Goal: Task Accomplishment & Management: Use online tool/utility

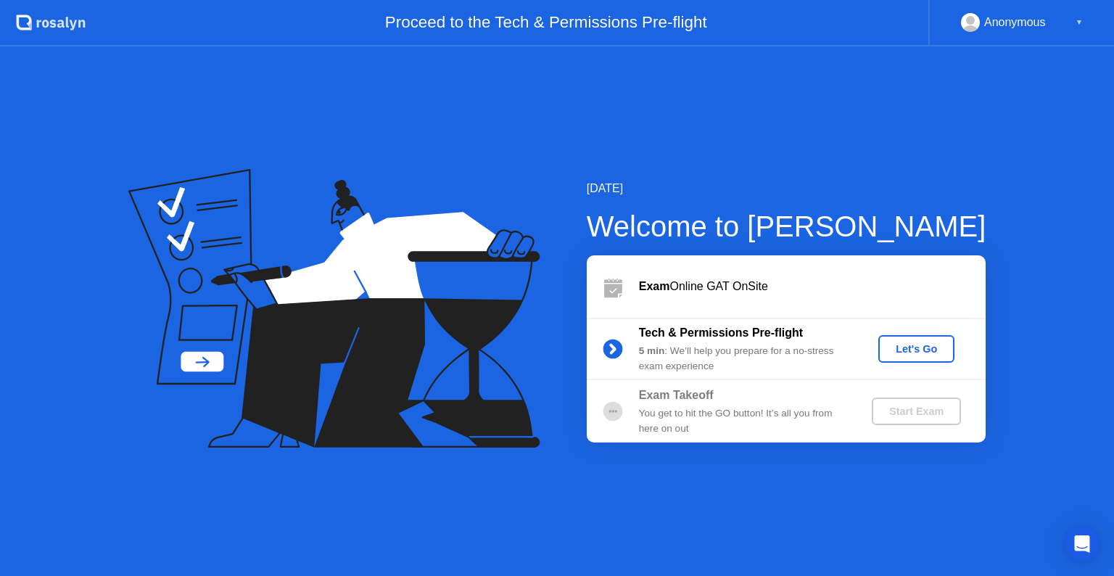
click at [925, 357] on button "Let's Go" at bounding box center [916, 349] width 76 height 28
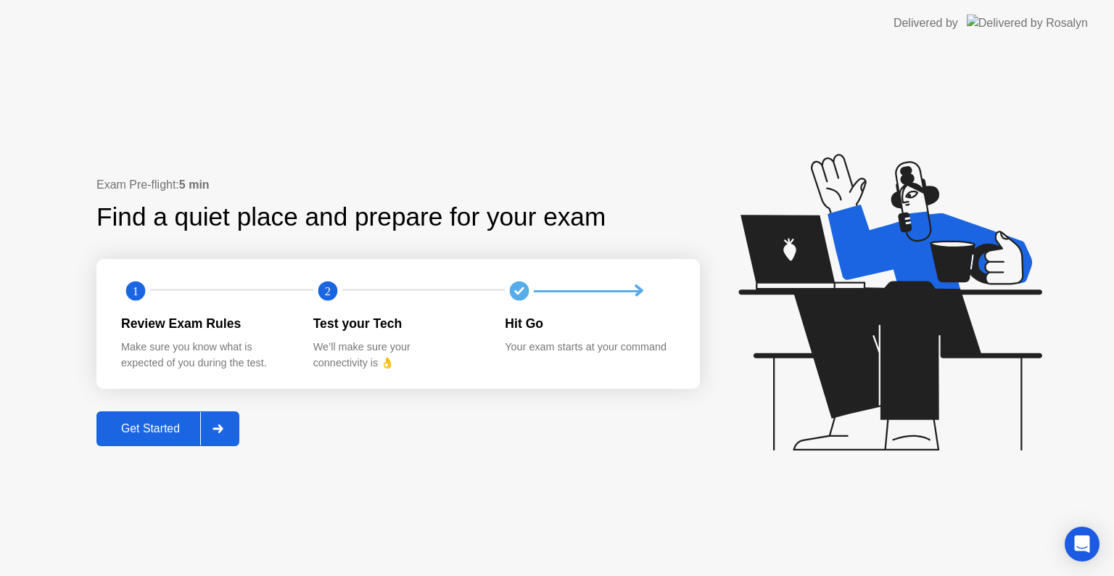
click at [170, 426] on div "Get Started" at bounding box center [150, 428] width 99 height 13
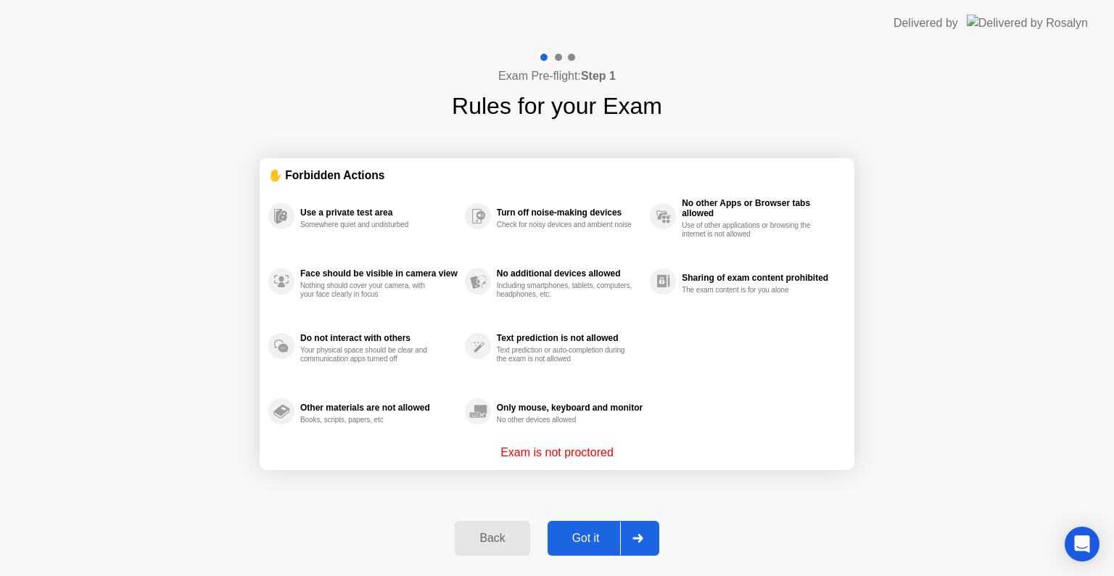
click at [586, 542] on div "Got it" at bounding box center [586, 537] width 68 height 13
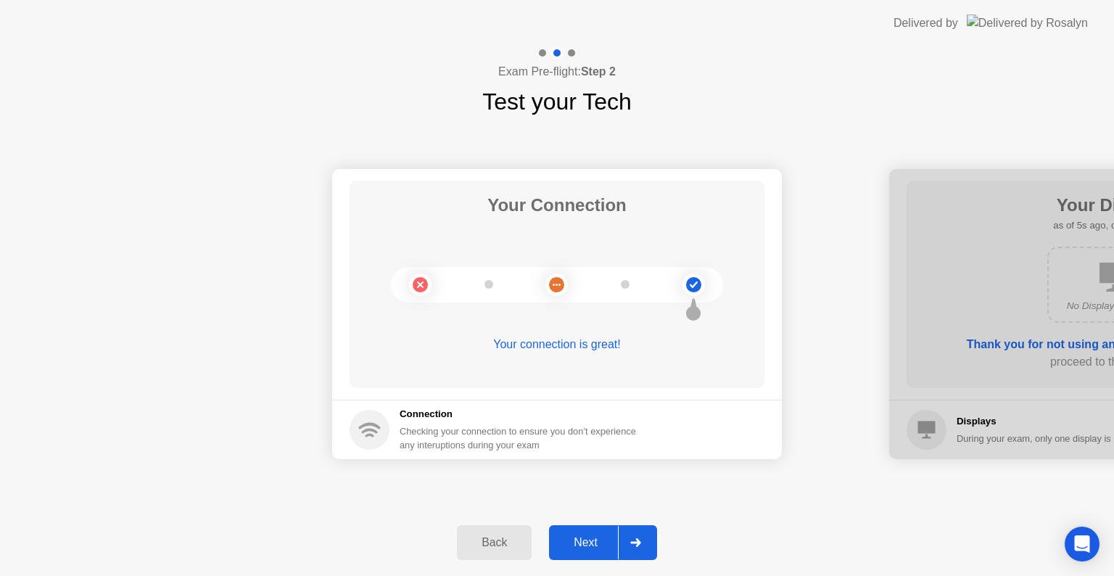
click at [629, 544] on div at bounding box center [635, 542] width 35 height 33
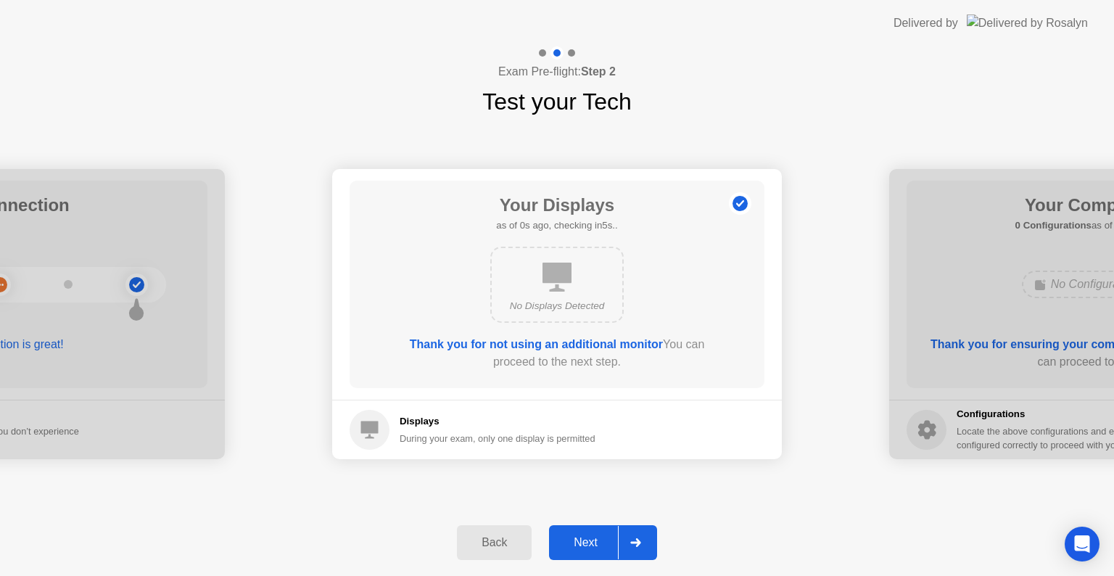
click at [629, 544] on div at bounding box center [635, 542] width 35 height 33
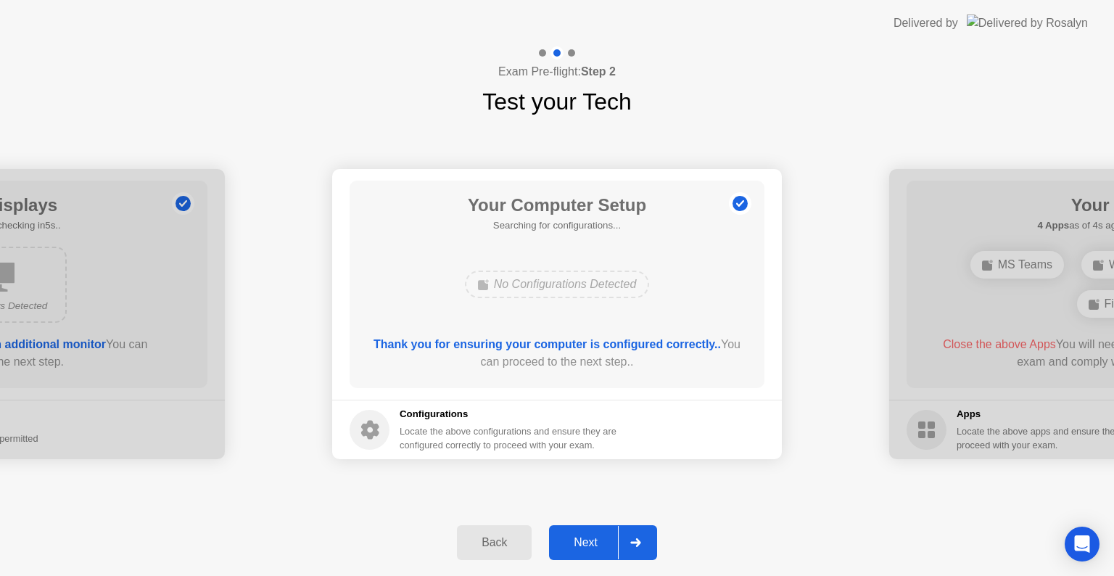
click at [629, 544] on div at bounding box center [635, 542] width 35 height 33
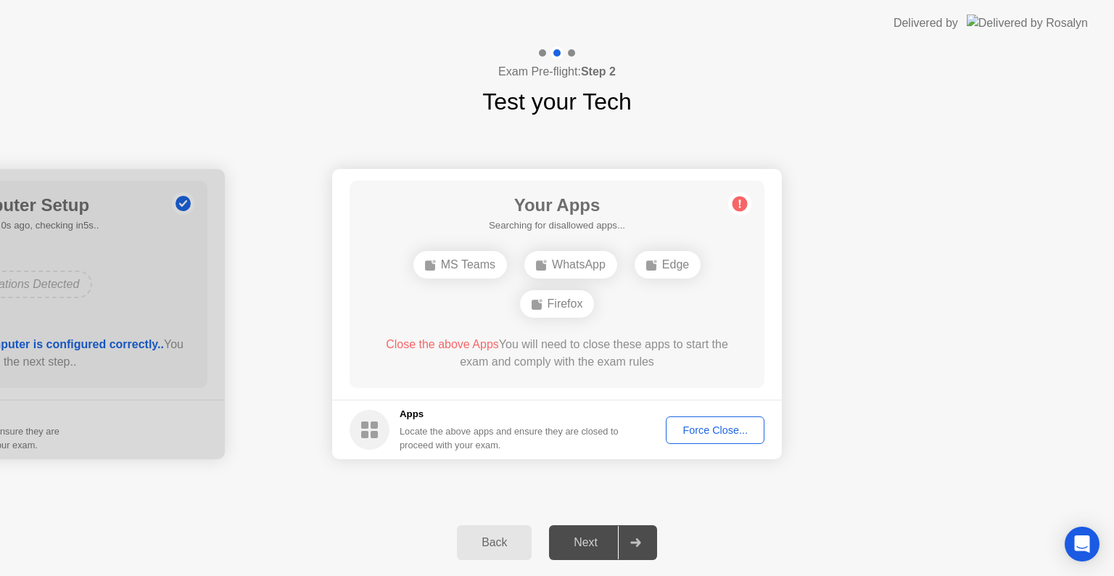
click at [629, 544] on div at bounding box center [635, 542] width 35 height 33
click at [733, 430] on div "Force Close..." at bounding box center [715, 430] width 88 height 12
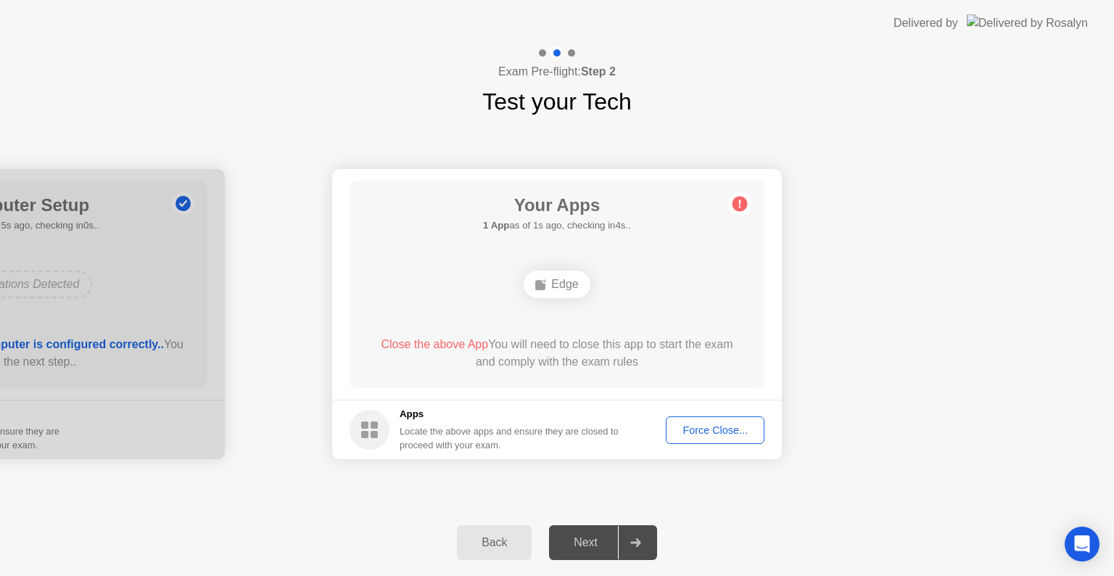
click at [713, 420] on button "Force Close..." at bounding box center [715, 430] width 99 height 28
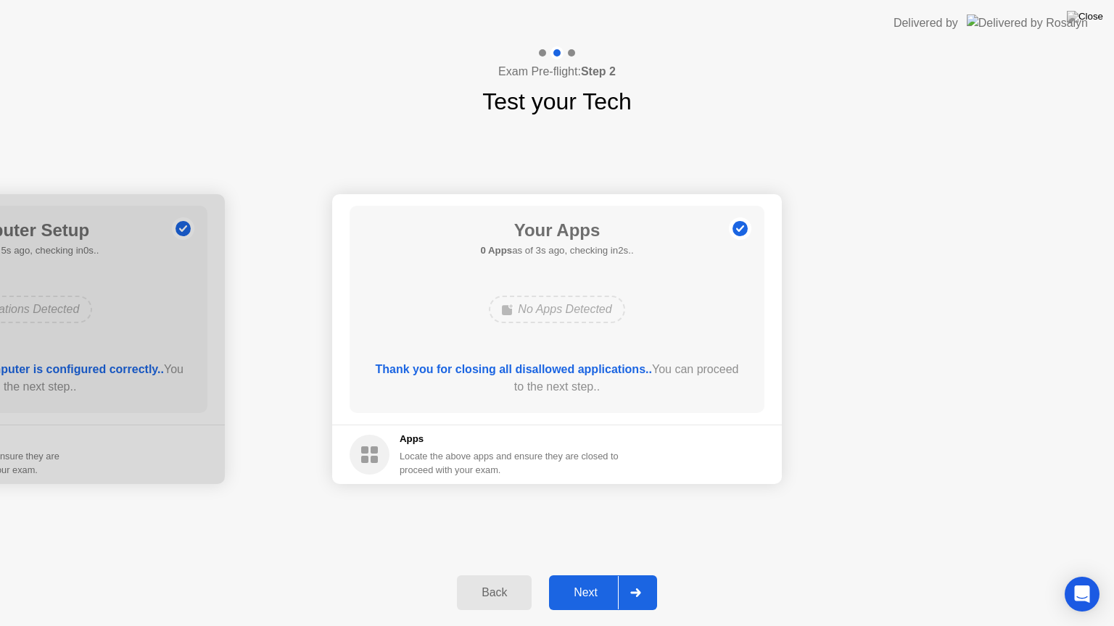
click at [602, 575] on div "Next" at bounding box center [585, 593] width 65 height 13
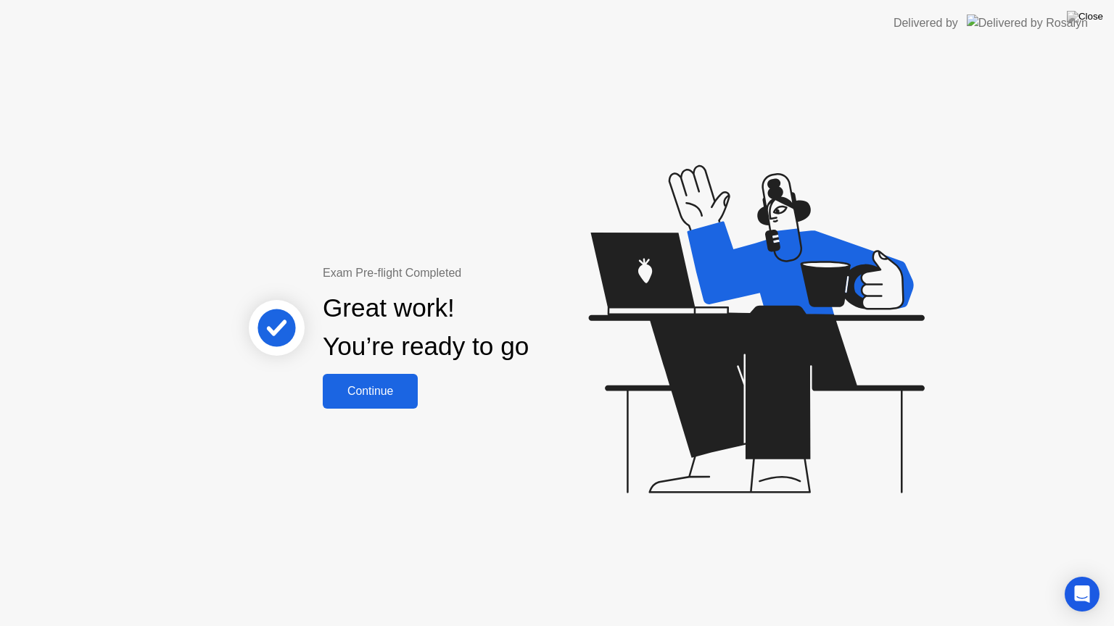
click at [354, 406] on button "Continue" at bounding box center [370, 391] width 95 height 35
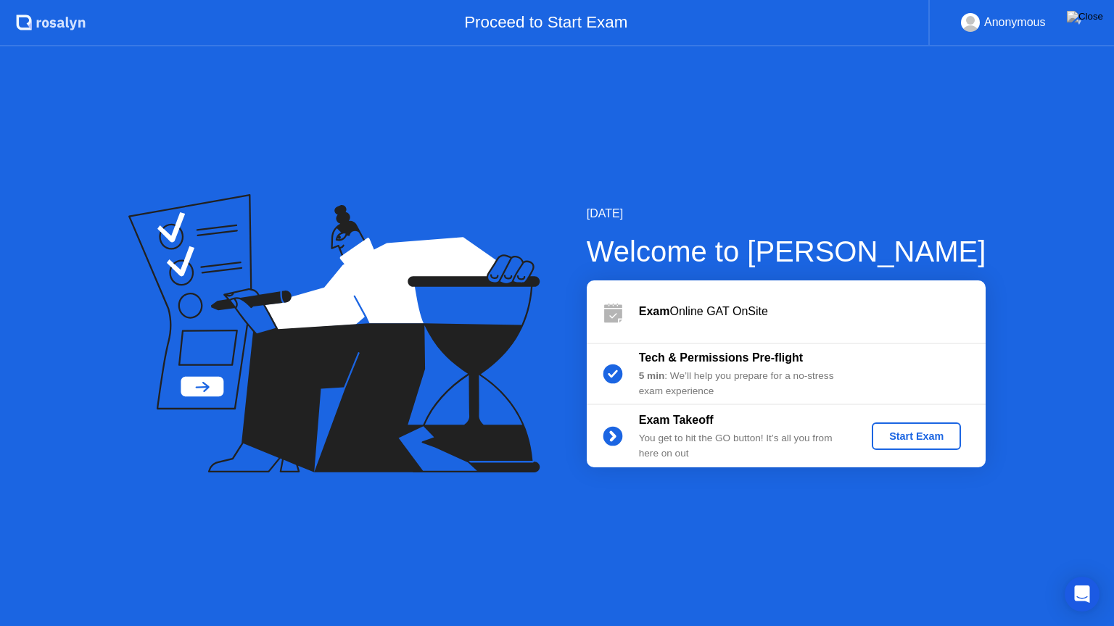
click at [676, 404] on div "Tech & Permissions Pre-flight 5 min : We’ll help you prepare for a no-stress ex…" at bounding box center [786, 374] width 399 height 62
click at [927, 436] on div "Start Exam" at bounding box center [916, 437] width 78 height 12
